Goal: Navigation & Orientation: Find specific page/section

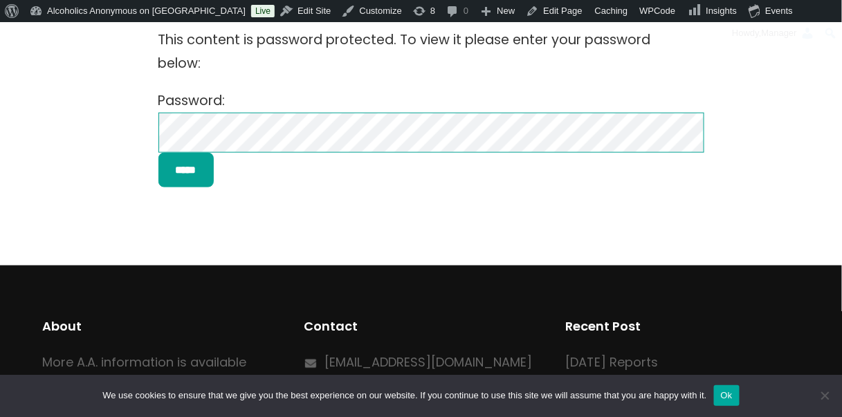
scroll to position [393, 0]
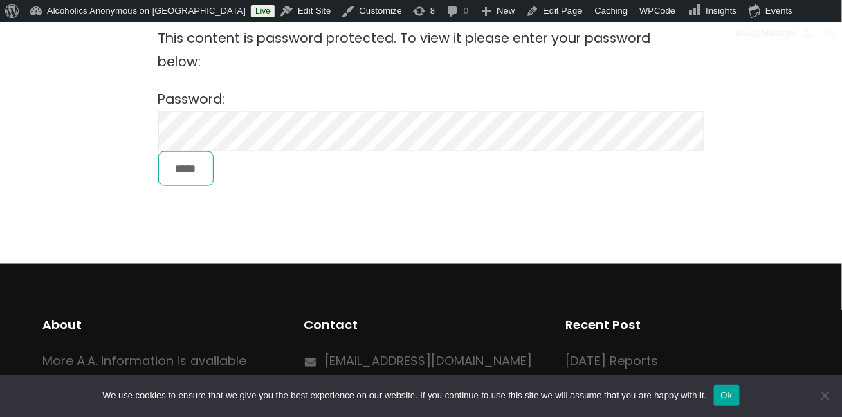
click at [201, 171] on input "*****" at bounding box center [185, 168] width 55 height 35
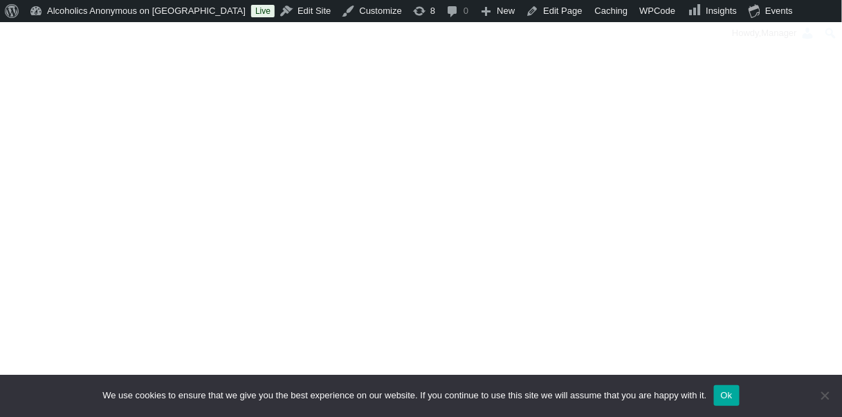
scroll to position [578, 0]
click at [698, 121] on div at bounding box center [420, 77] width 757 height 497
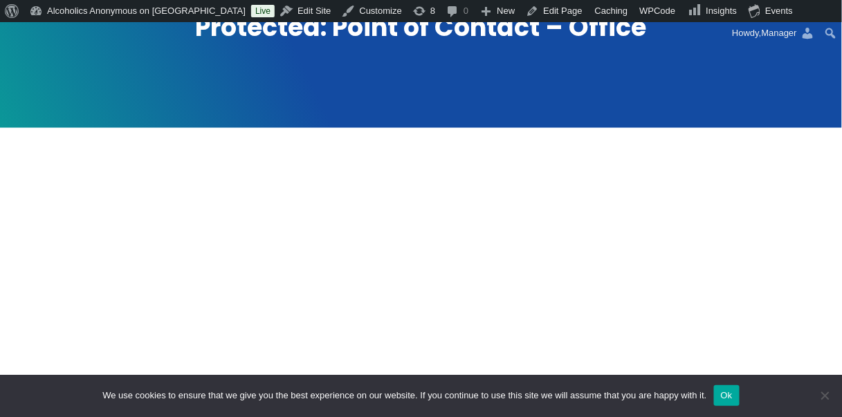
scroll to position [230, 0]
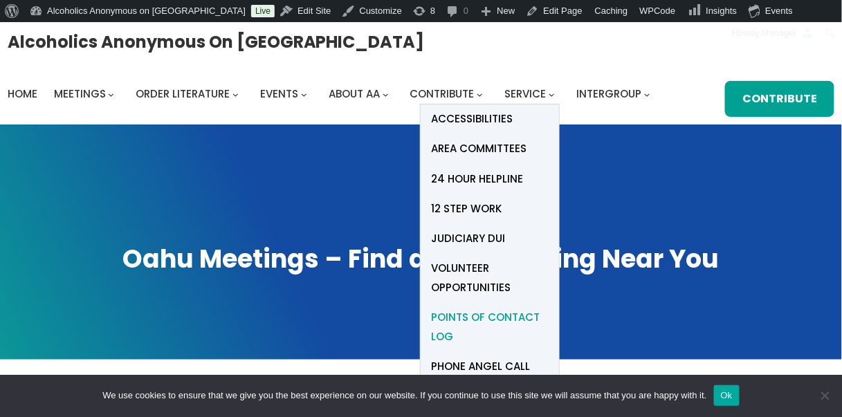
click at [479, 314] on span "Points of Contact Log" at bounding box center [490, 327] width 118 height 39
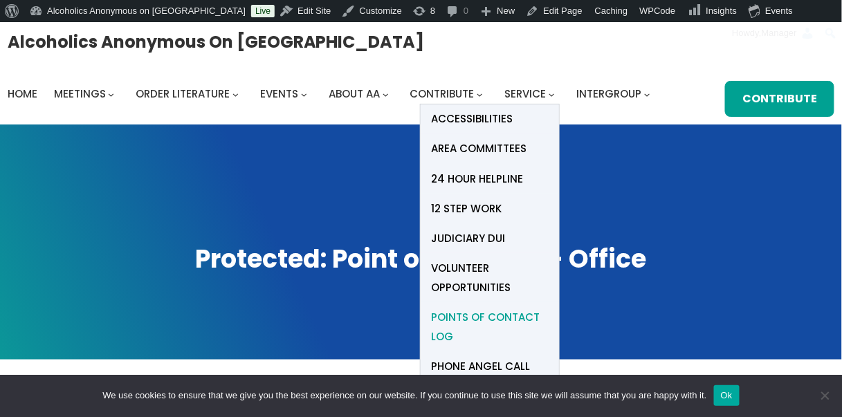
click at [494, 316] on span "Points of Contact Log" at bounding box center [490, 327] width 118 height 39
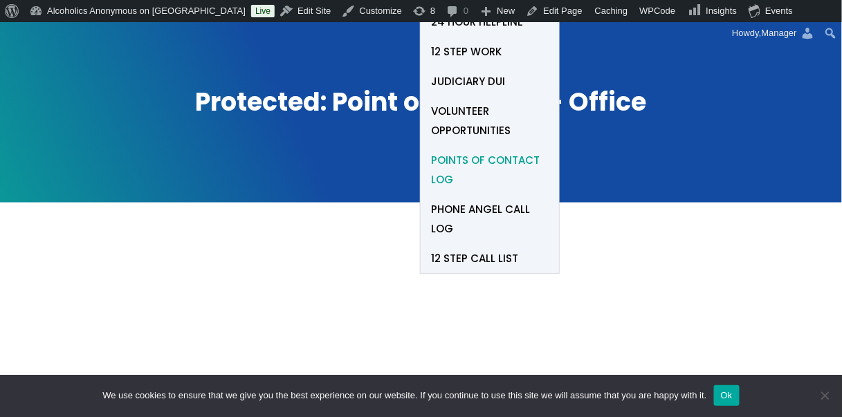
scroll to position [169, 0]
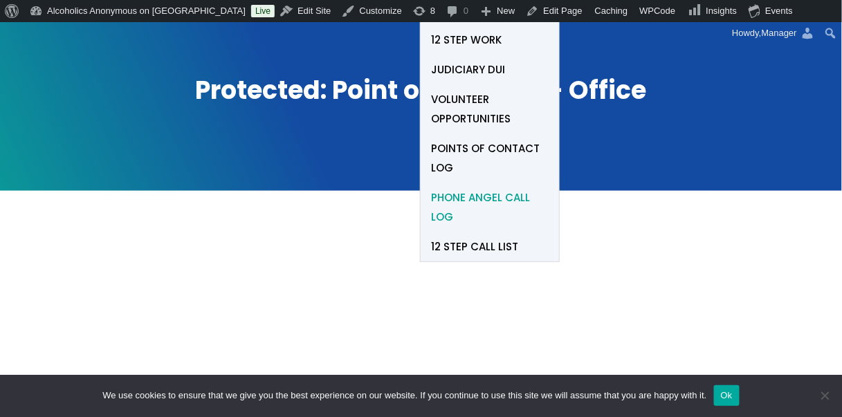
click at [467, 198] on span "Phone Angel Call Log" at bounding box center [490, 207] width 118 height 39
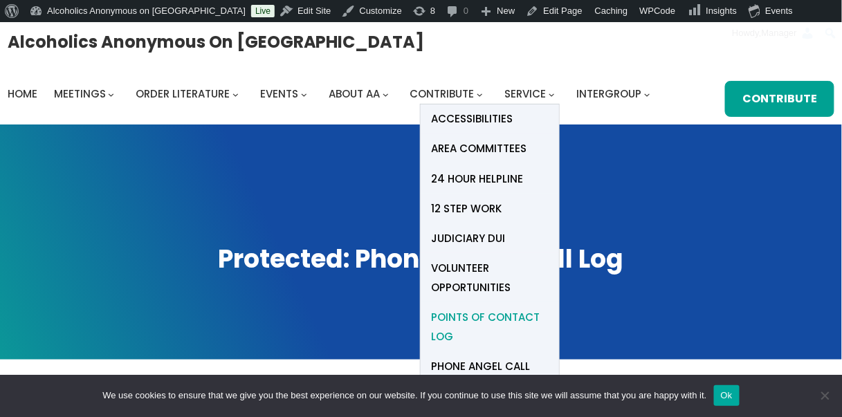
click at [479, 316] on span "Points of Contact Log" at bounding box center [490, 327] width 118 height 39
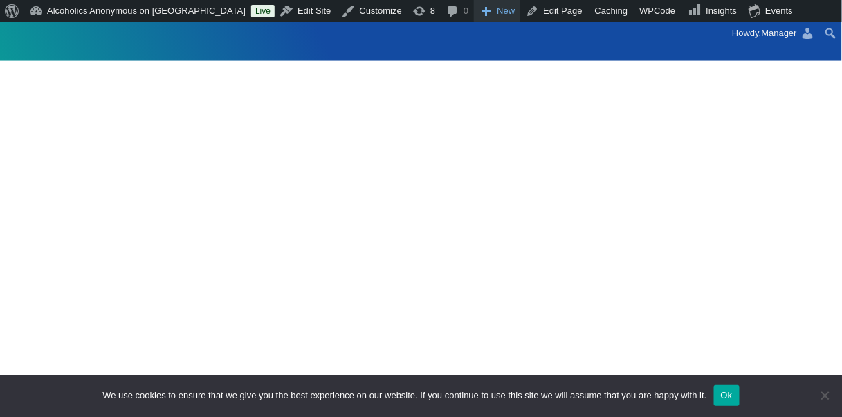
scroll to position [298, 0]
